Goal: Task Accomplishment & Management: Manage account settings

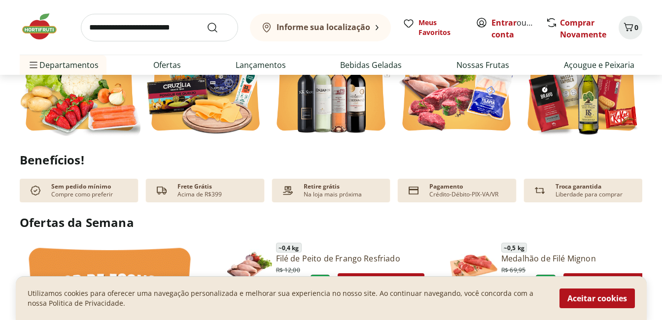
scroll to position [148, 0]
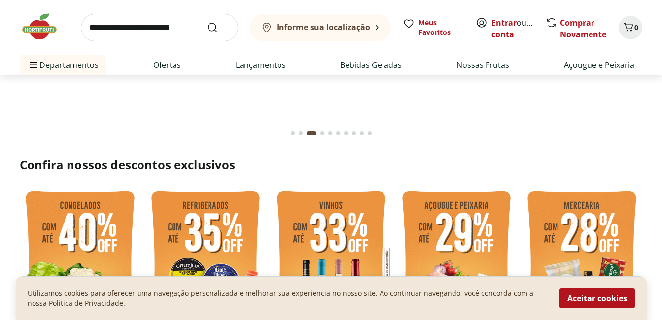
click at [296, 34] on button "Informe sua localização" at bounding box center [320, 28] width 141 height 28
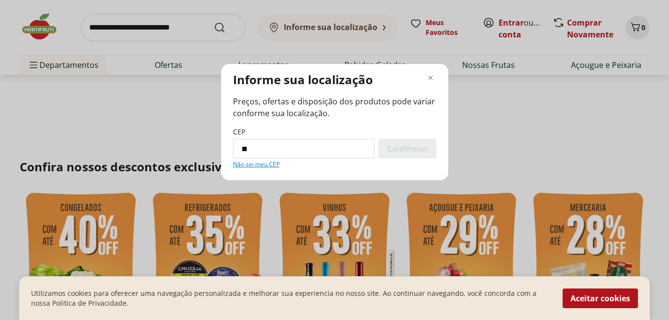
type input "*"
type input "*********"
click at [400, 145] on span "Confirmar" at bounding box center [407, 149] width 40 height 8
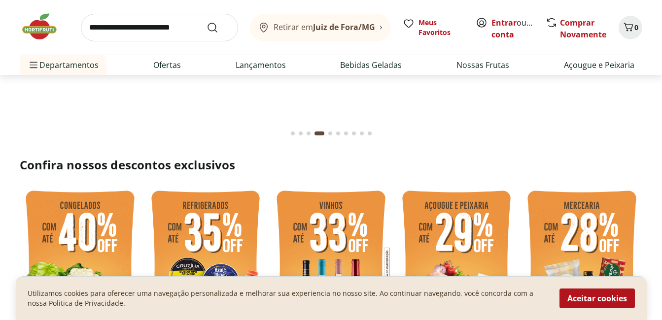
scroll to position [345, 0]
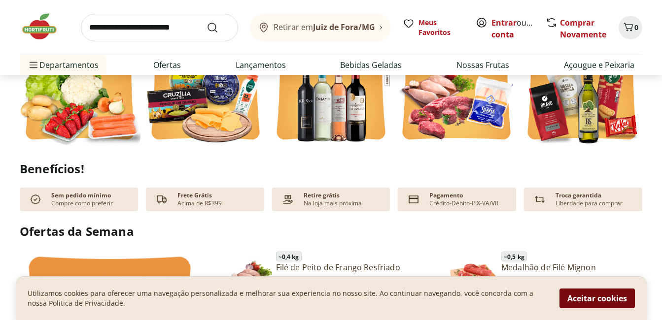
click at [591, 294] on button "Aceitar cookies" at bounding box center [596, 299] width 75 height 20
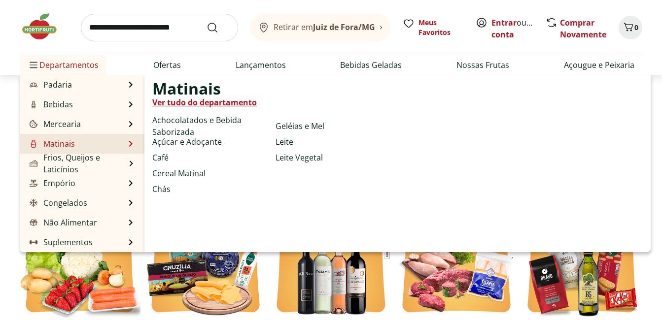
scroll to position [246, 0]
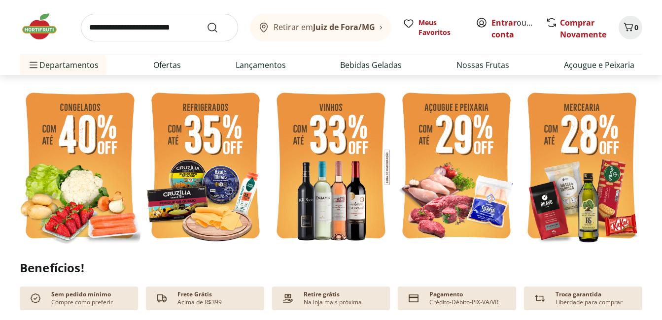
click at [48, 33] on img at bounding box center [44, 27] width 49 height 30
